Goal: Find specific page/section: Find specific page/section

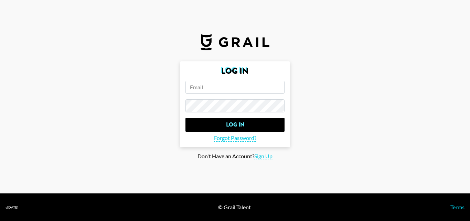
click at [204, 84] on input "email" at bounding box center [235, 87] width 99 height 13
paste input "[EMAIL_ADDRESS][DOMAIN_NAME]"
type input "[EMAIL_ADDRESS][DOMAIN_NAME]"
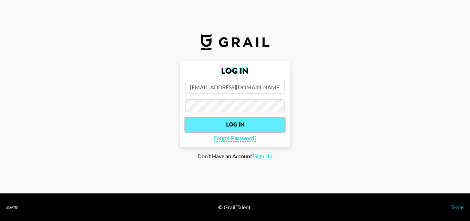
click at [244, 125] on input "Log In" at bounding box center [235, 125] width 99 height 14
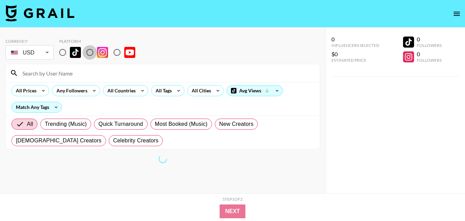
click at [92, 51] on input "radio" at bounding box center [90, 52] width 14 height 14
radio input "true"
click at [84, 76] on input at bounding box center [167, 72] width 298 height 11
paste input "devinelenap"
click at [190, 171] on section "Currency USD USD ​ Platform devinelenap All Prices Any Followers All Countries …" at bounding box center [163, 116] width 315 height 166
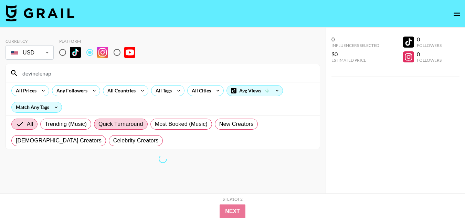
click at [190, 170] on section "Currency USD USD ​ Platform devinelenap All Prices Any Followers All Countries …" at bounding box center [163, 116] width 315 height 166
click at [88, 72] on input "devinelenap" at bounding box center [167, 72] width 298 height 11
type input "d"
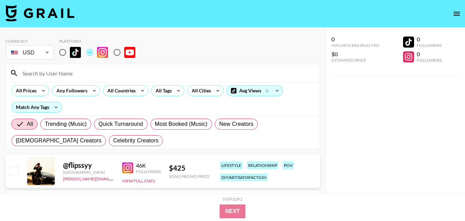
paste input "devinelenap"
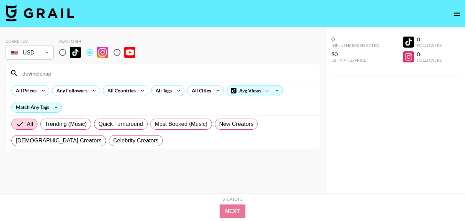
click at [93, 71] on input "devinelenap" at bounding box center [167, 72] width 298 height 11
click at [193, 148] on div "All Trending (Music) Quick Turnaround Most Booked (Music) New Creators [DEMOGRA…" at bounding box center [163, 132] width 306 height 33
click at [178, 145] on div "All Trending (Music) Quick Turnaround Most Booked (Music) New Creators [DEMOGRA…" at bounding box center [163, 132] width 306 height 33
click at [178, 143] on div "All Trending (Music) Quick Turnaround Most Booked (Music) New Creators [DEMOGRA…" at bounding box center [163, 132] width 306 height 33
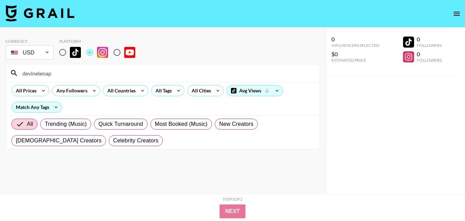
click at [89, 74] on input "devinelenap" at bounding box center [167, 72] width 298 height 11
click at [88, 74] on input "devinelenap" at bounding box center [167, 72] width 298 height 11
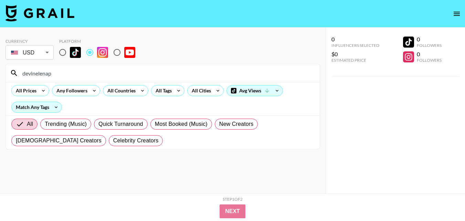
click at [88, 74] on input "devinelenap" at bounding box center [167, 72] width 298 height 11
click at [54, 72] on input "devinelenap" at bounding box center [167, 72] width 298 height 11
drag, startPoint x: 60, startPoint y: 75, endPoint x: 19, endPoint y: 75, distance: 41.0
click at [19, 75] on input "devinelenap" at bounding box center [167, 72] width 298 height 11
drag, startPoint x: 90, startPoint y: 73, endPoint x: 4, endPoint y: 86, distance: 86.7
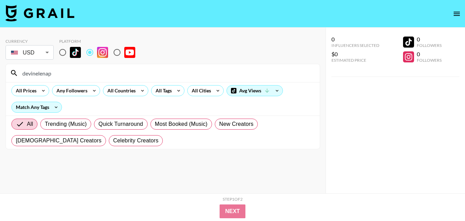
click at [0, 86] on div "Currency USD USD ​ Platform devinelenap All Prices Any Followers All Countries …" at bounding box center [163, 124] width 326 height 193
paste input "prime.faces"
type input "prime.faces"
drag, startPoint x: 172, startPoint y: 185, endPoint x: 172, endPoint y: 180, distance: 4.9
click at [172, 184] on section "Currency USD USD ​ Platform prime.faces All Prices Any Followers All Countries …" at bounding box center [163, 116] width 315 height 166
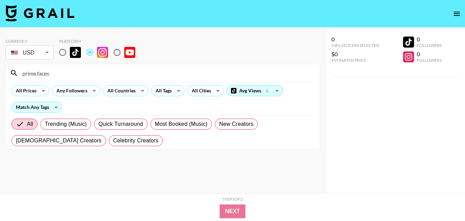
drag, startPoint x: 172, startPoint y: 180, endPoint x: 50, endPoint y: 52, distance: 177.3
click at [169, 175] on section "Currency USD USD ​ Platform prime.faces All Prices Any Followers All Countries …" at bounding box center [163, 116] width 315 height 166
click at [61, 73] on input "prime.faces" at bounding box center [167, 72] width 298 height 11
click at [82, 73] on input "prime.faces" at bounding box center [167, 72] width 298 height 11
drag, startPoint x: 77, startPoint y: 73, endPoint x: 7, endPoint y: 74, distance: 70.3
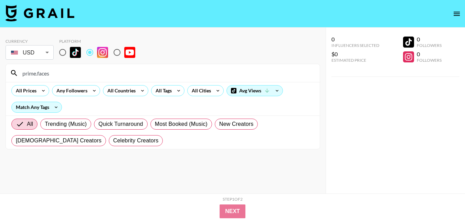
click at [7, 74] on div "prime.faces" at bounding box center [163, 73] width 314 height 18
